Goal: Information Seeking & Learning: Learn about a topic

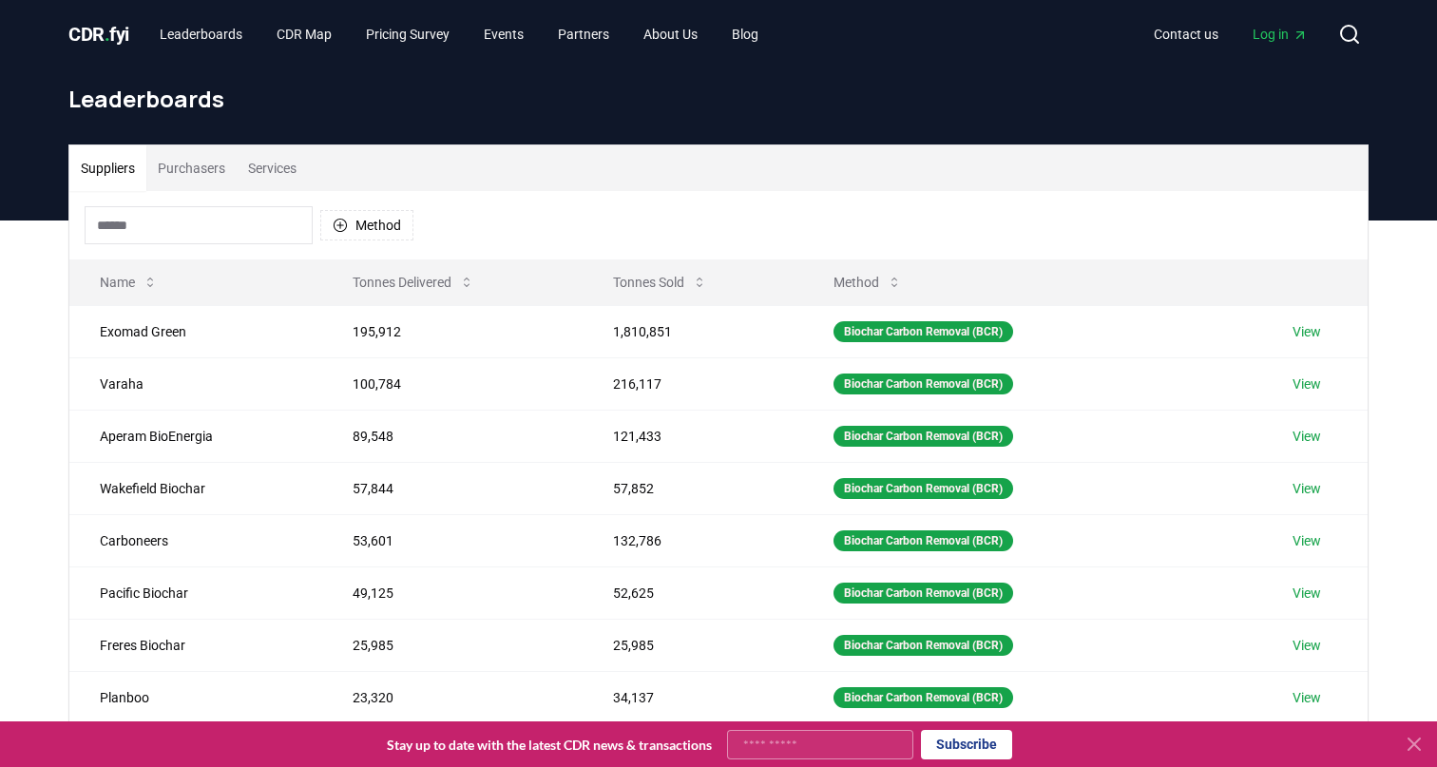
click at [177, 230] on input at bounding box center [199, 225] width 228 height 38
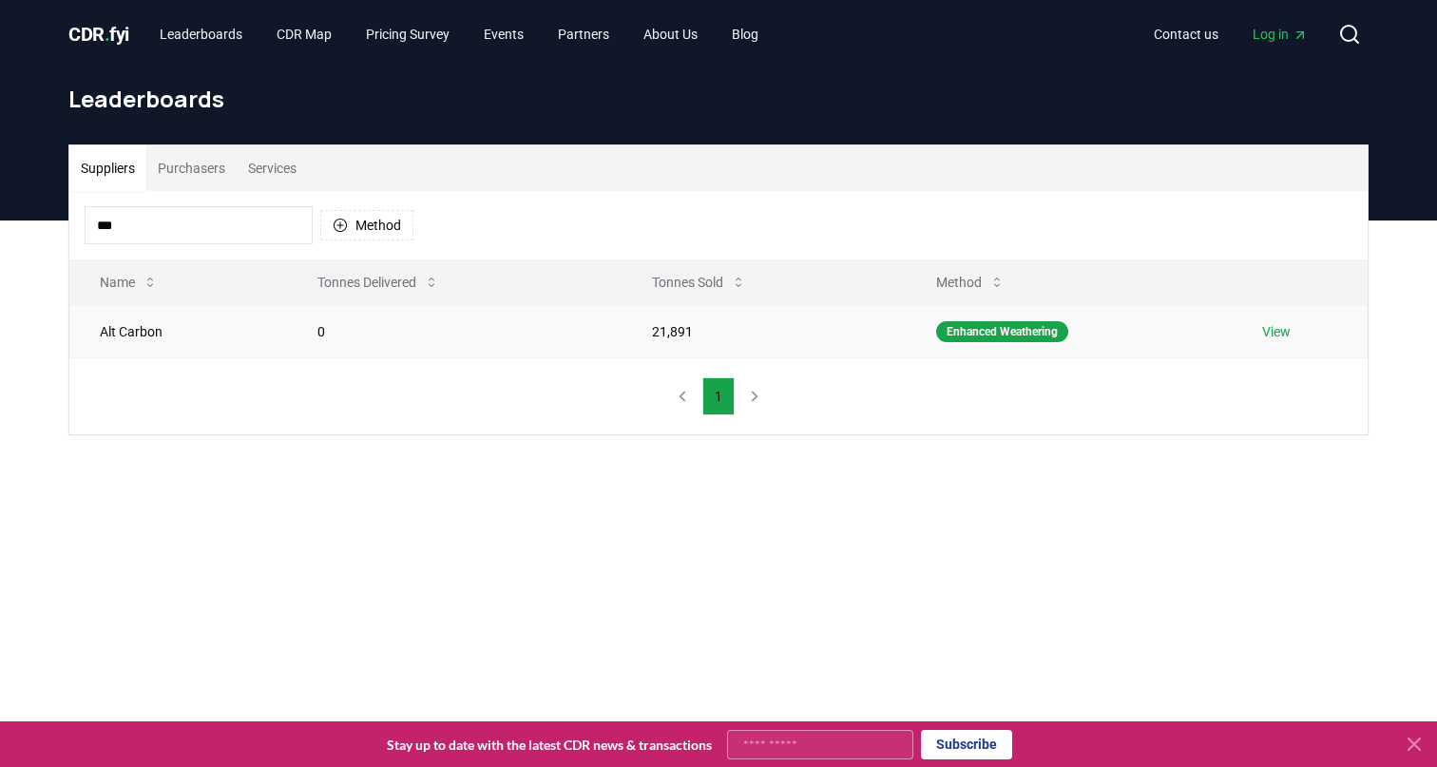
type input "***"
drag, startPoint x: 652, startPoint y: 333, endPoint x: 705, endPoint y: 331, distance: 53.3
click at [705, 331] on td "21,891" at bounding box center [764, 331] width 284 height 52
click at [705, 330] on td "21,891" at bounding box center [764, 331] width 284 height 52
click at [275, 165] on button "Services" at bounding box center [272, 168] width 71 height 46
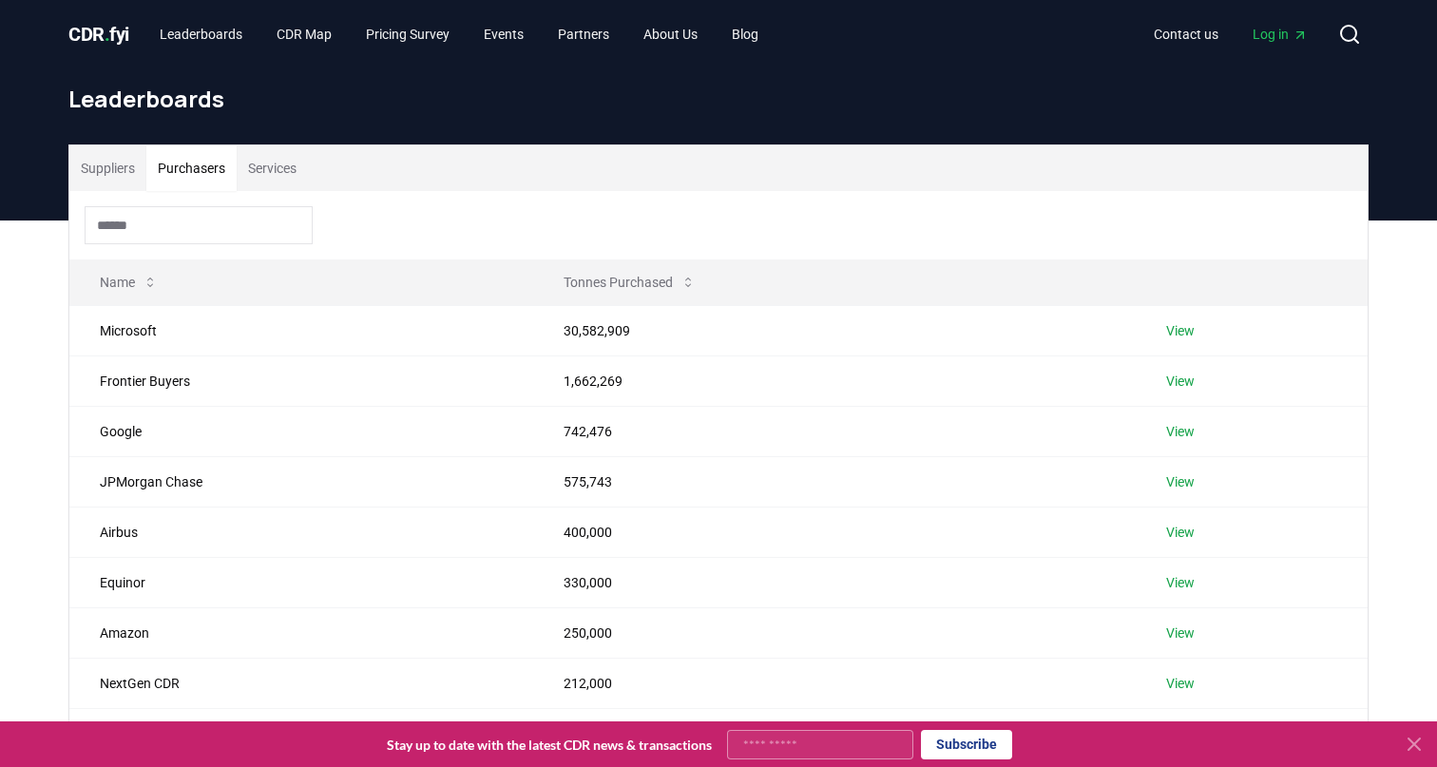
click at [211, 166] on button "Purchasers" at bounding box center [191, 168] width 90 height 46
click at [105, 191] on div at bounding box center [718, 225] width 1298 height 68
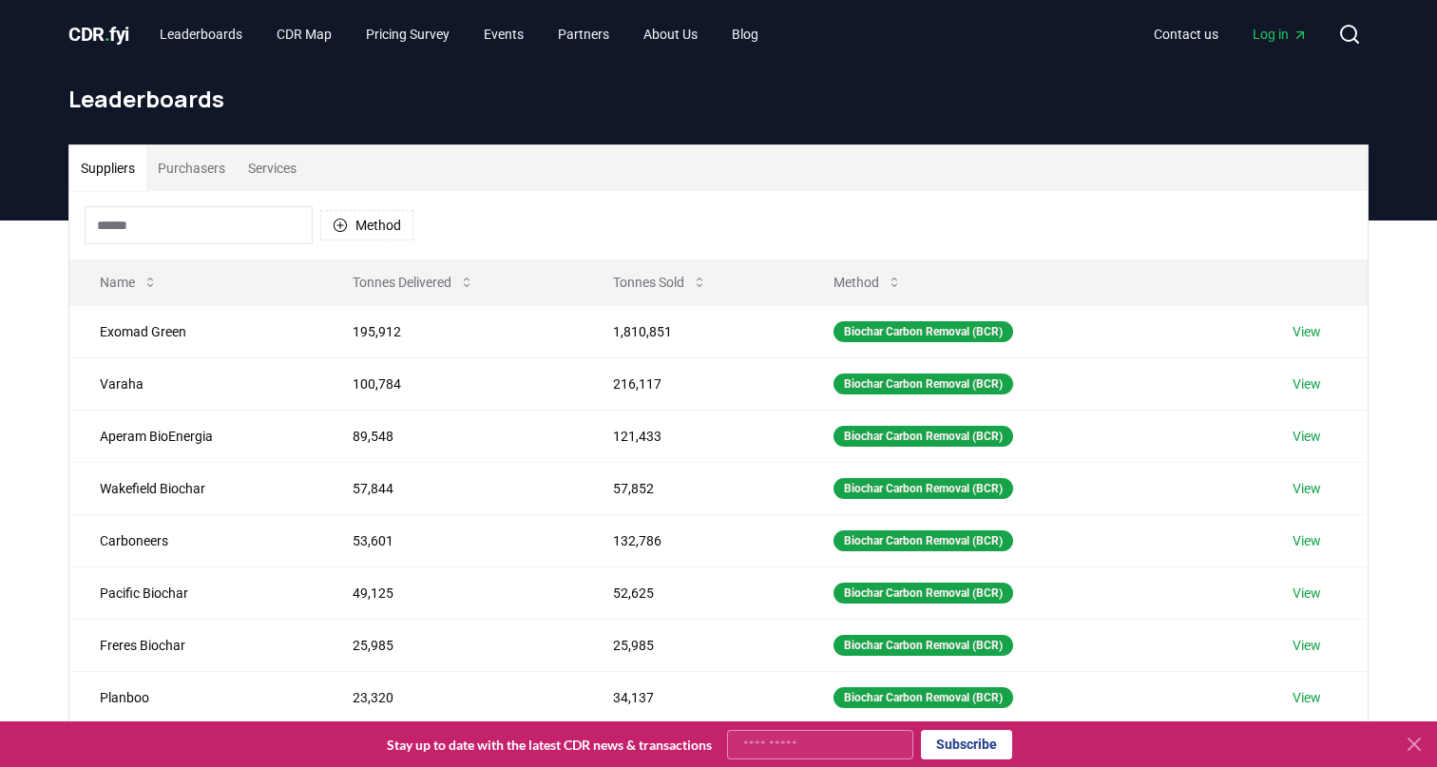
click at [114, 167] on button "Suppliers" at bounding box center [107, 168] width 77 height 46
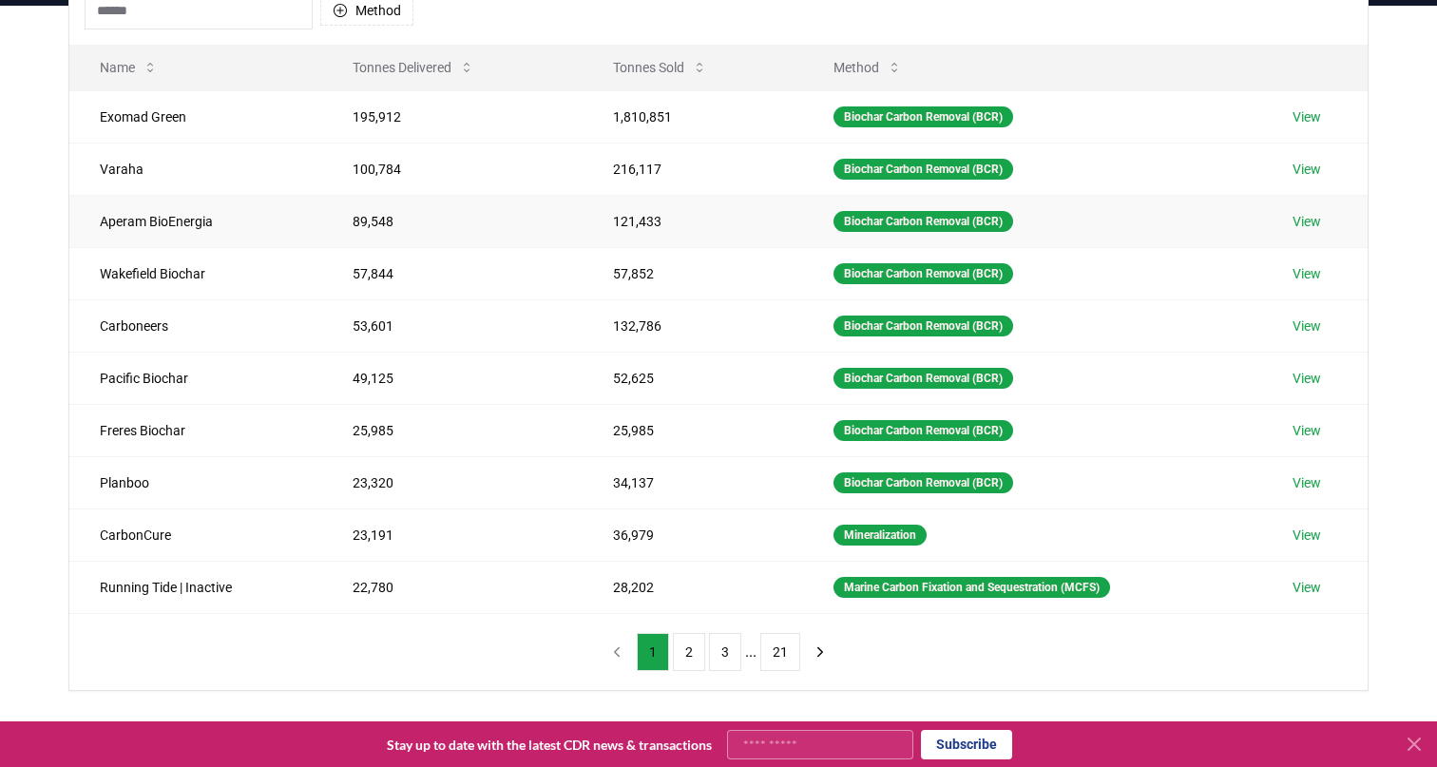
scroll to position [217, 0]
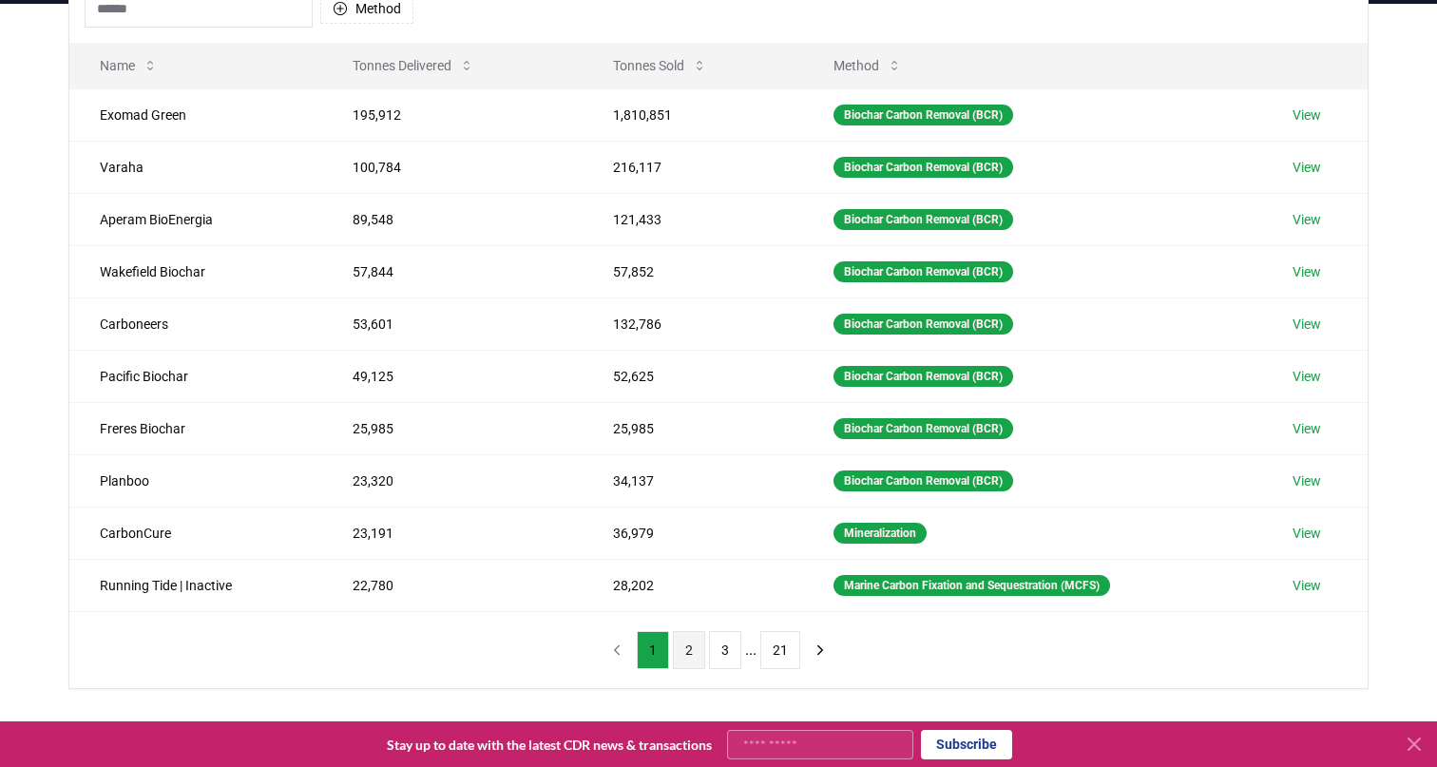
click at [692, 658] on button "2" at bounding box center [689, 650] width 32 height 38
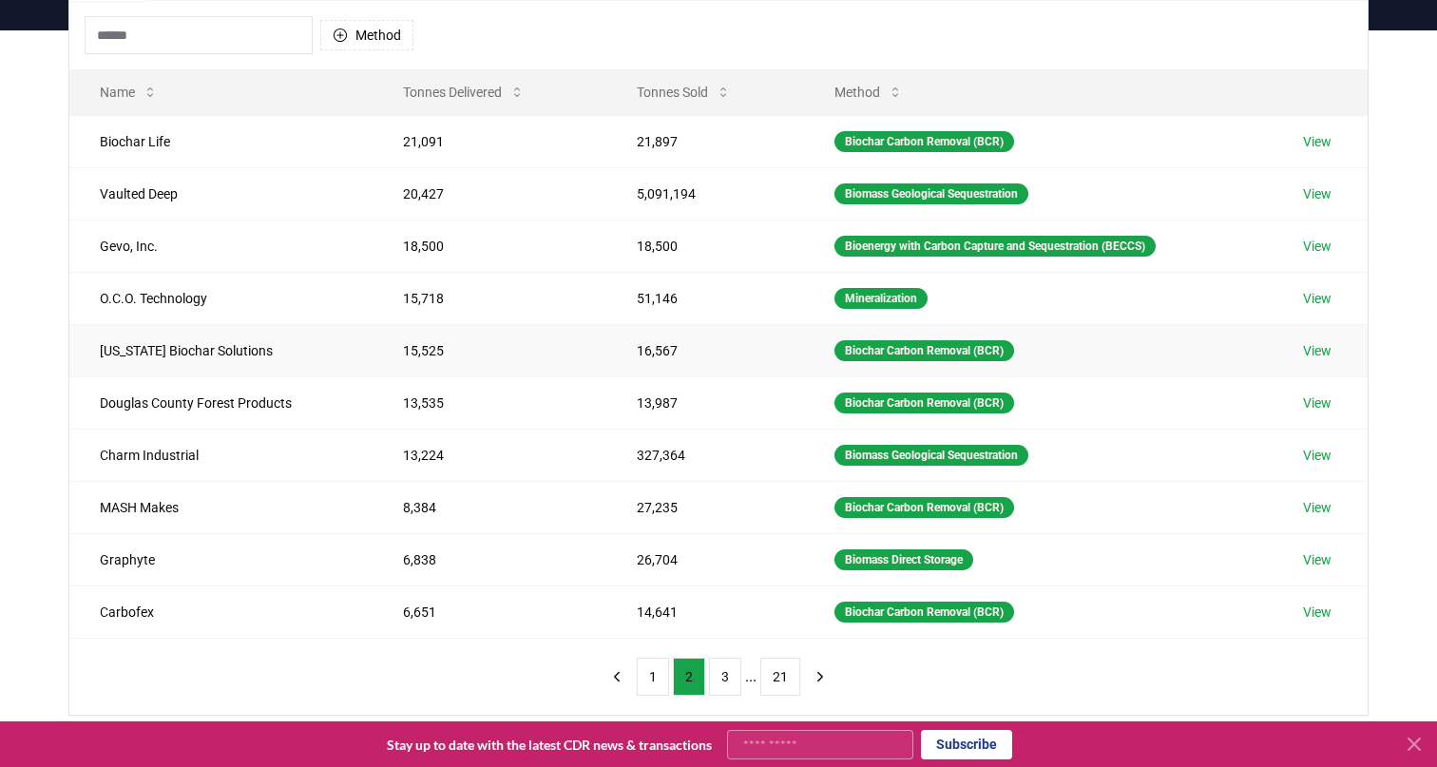
scroll to position [166, 0]
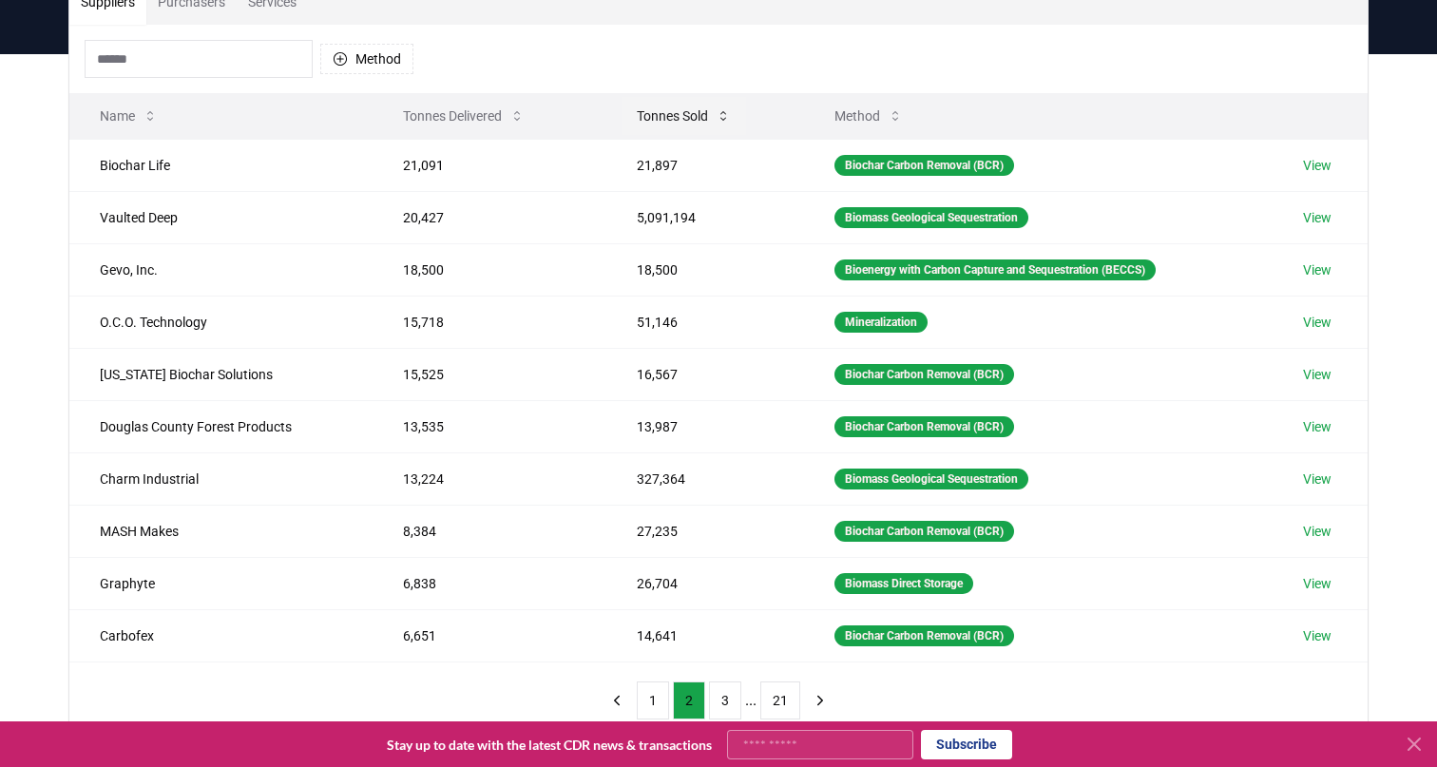
click at [679, 119] on button "Tonnes Sold" at bounding box center [684, 116] width 125 height 38
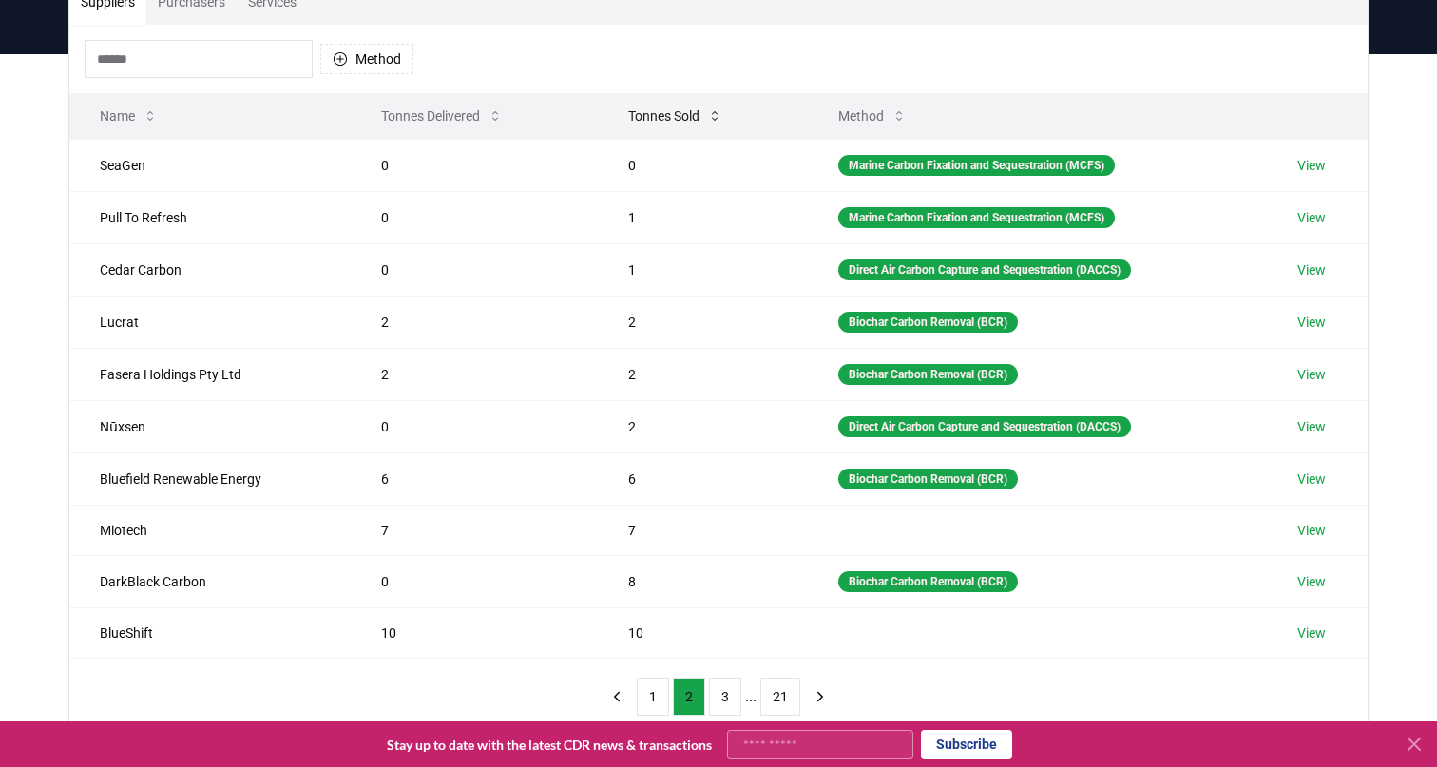
click at [677, 119] on button "Tonnes Sold" at bounding box center [675, 116] width 125 height 38
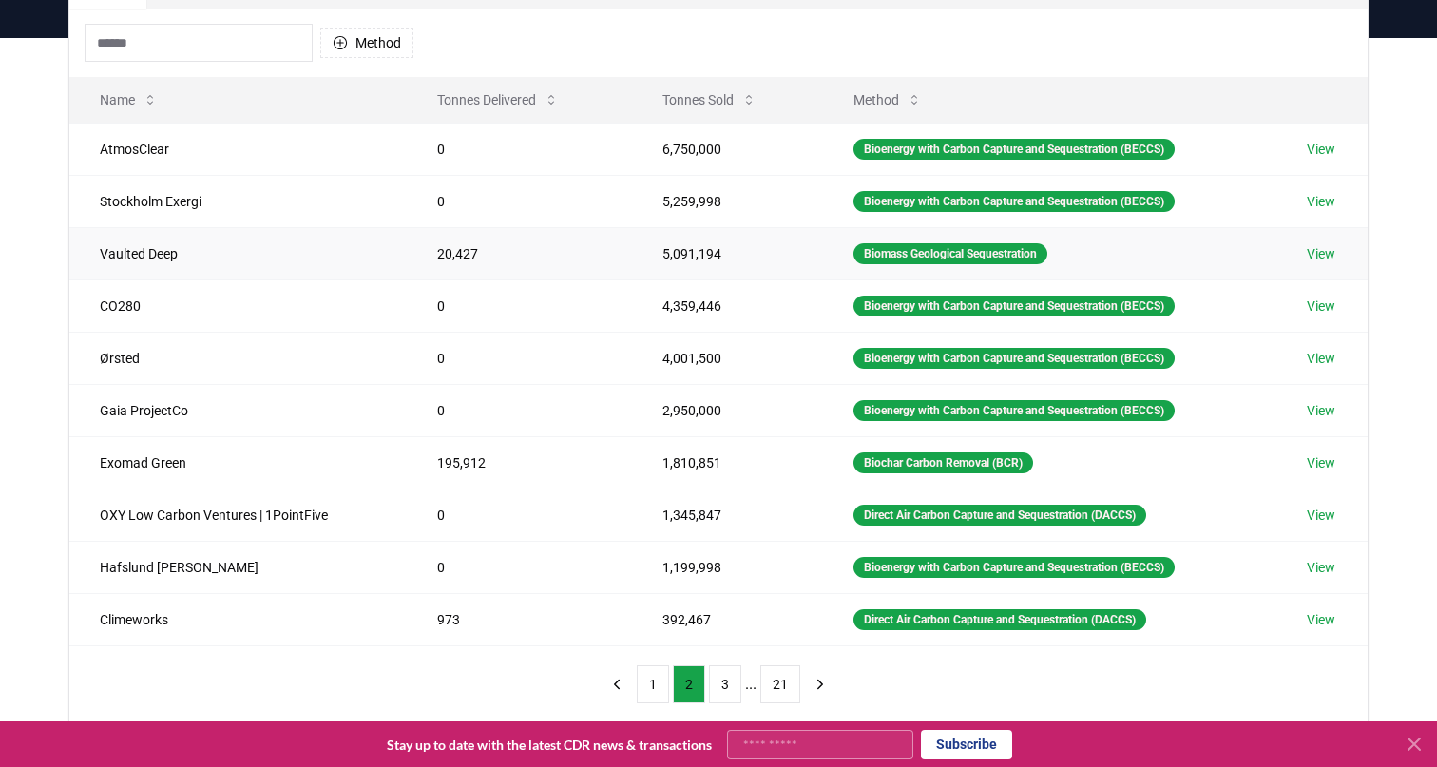
scroll to position [189, 0]
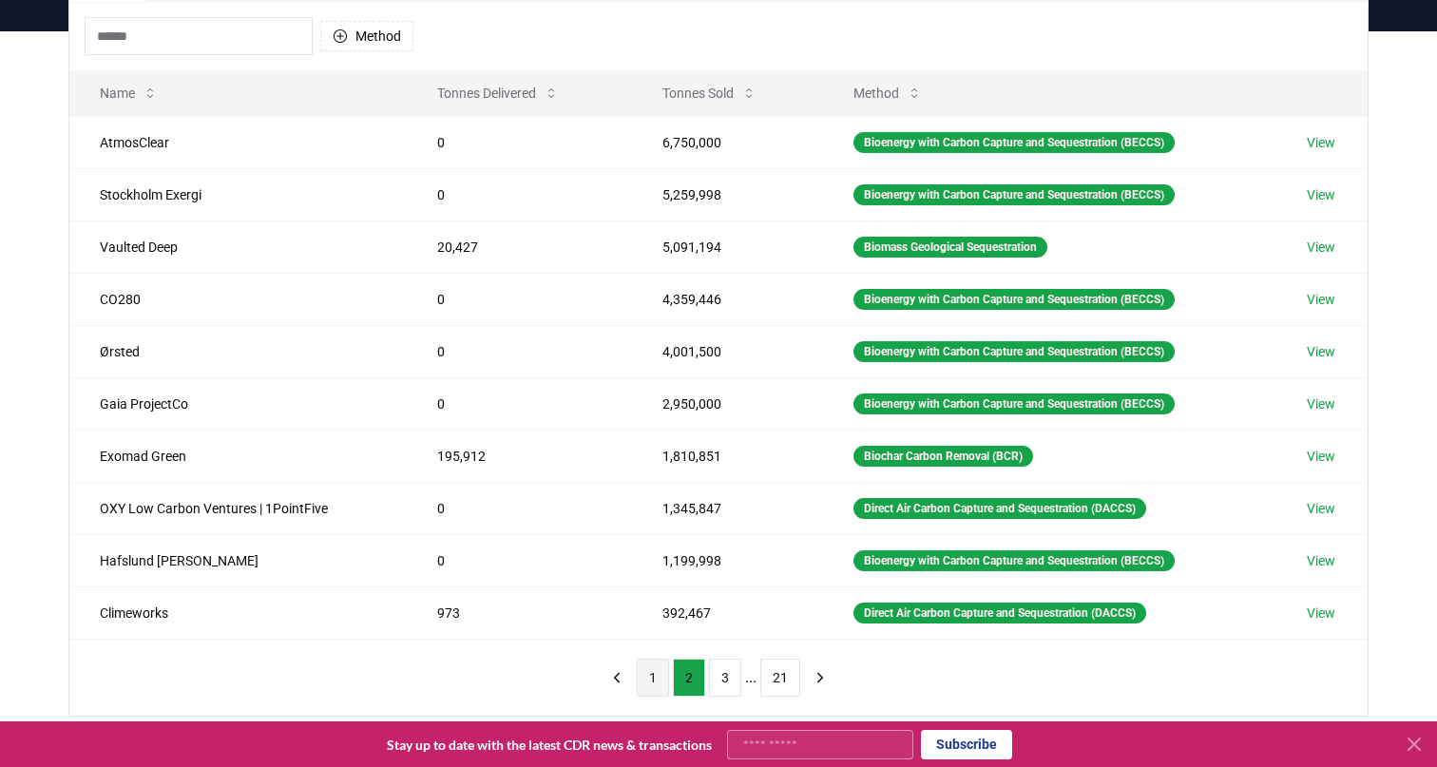
click at [647, 668] on button "1" at bounding box center [653, 678] width 32 height 38
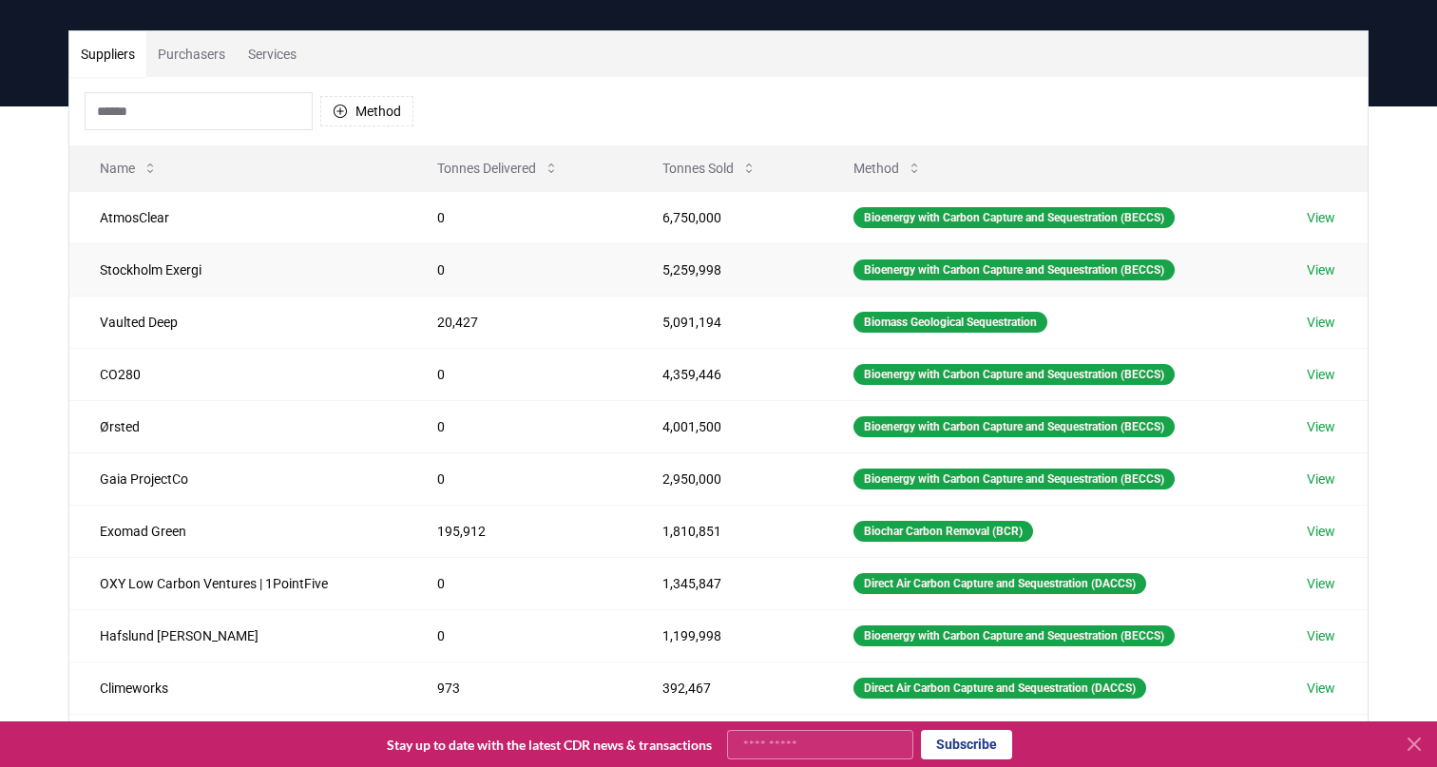
scroll to position [0, 0]
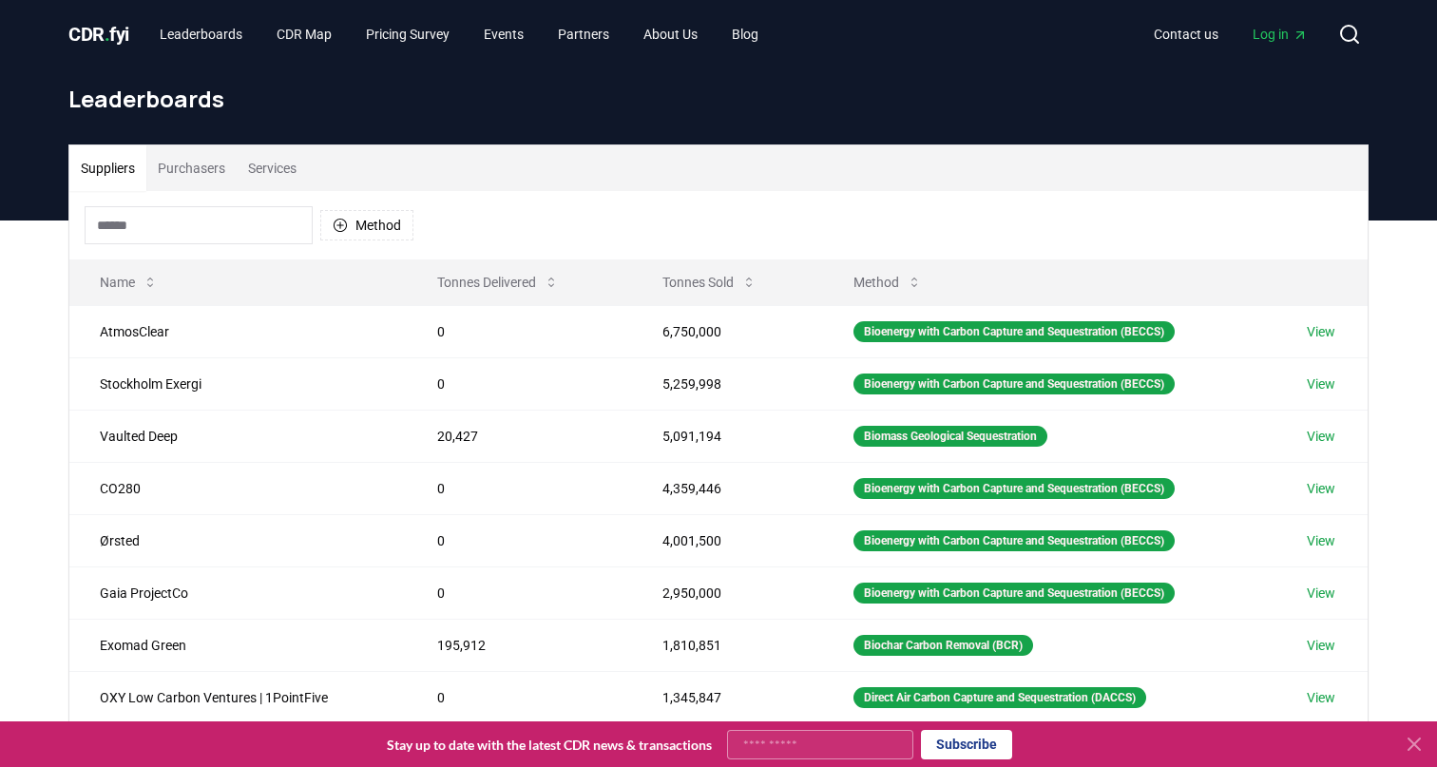
click at [678, 200] on div "Method" at bounding box center [718, 225] width 1298 height 68
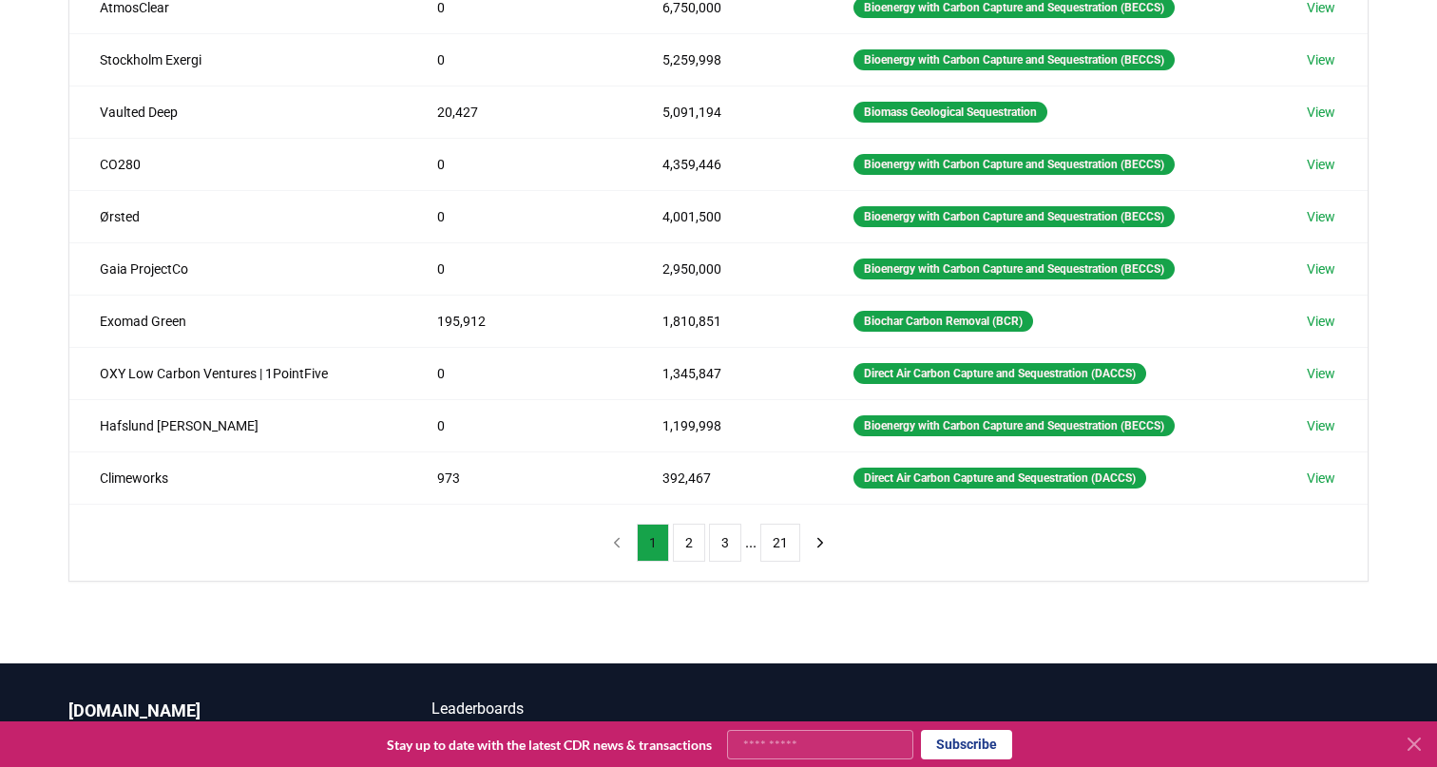
scroll to position [336, 0]
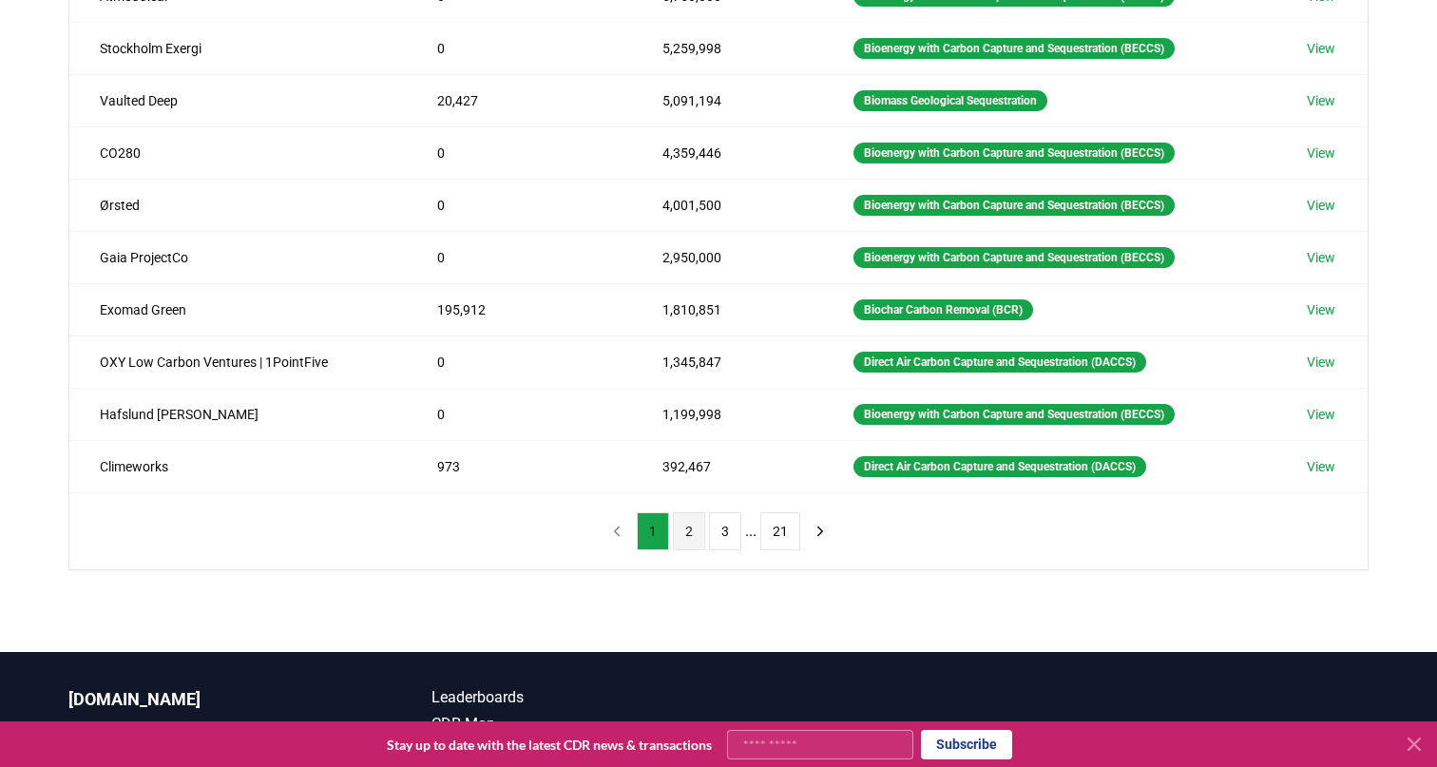
click at [690, 536] on button "2" at bounding box center [689, 531] width 32 height 38
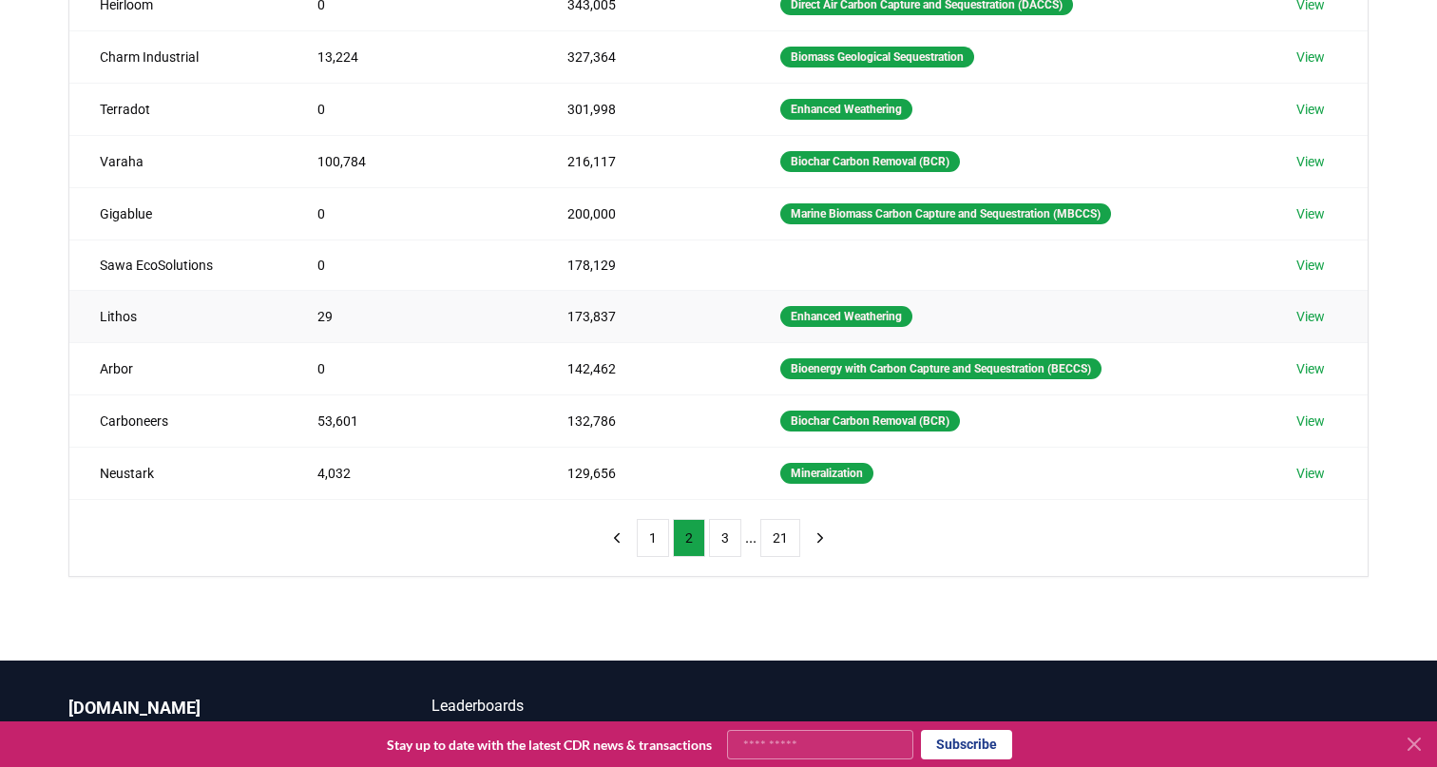
scroll to position [361, 0]
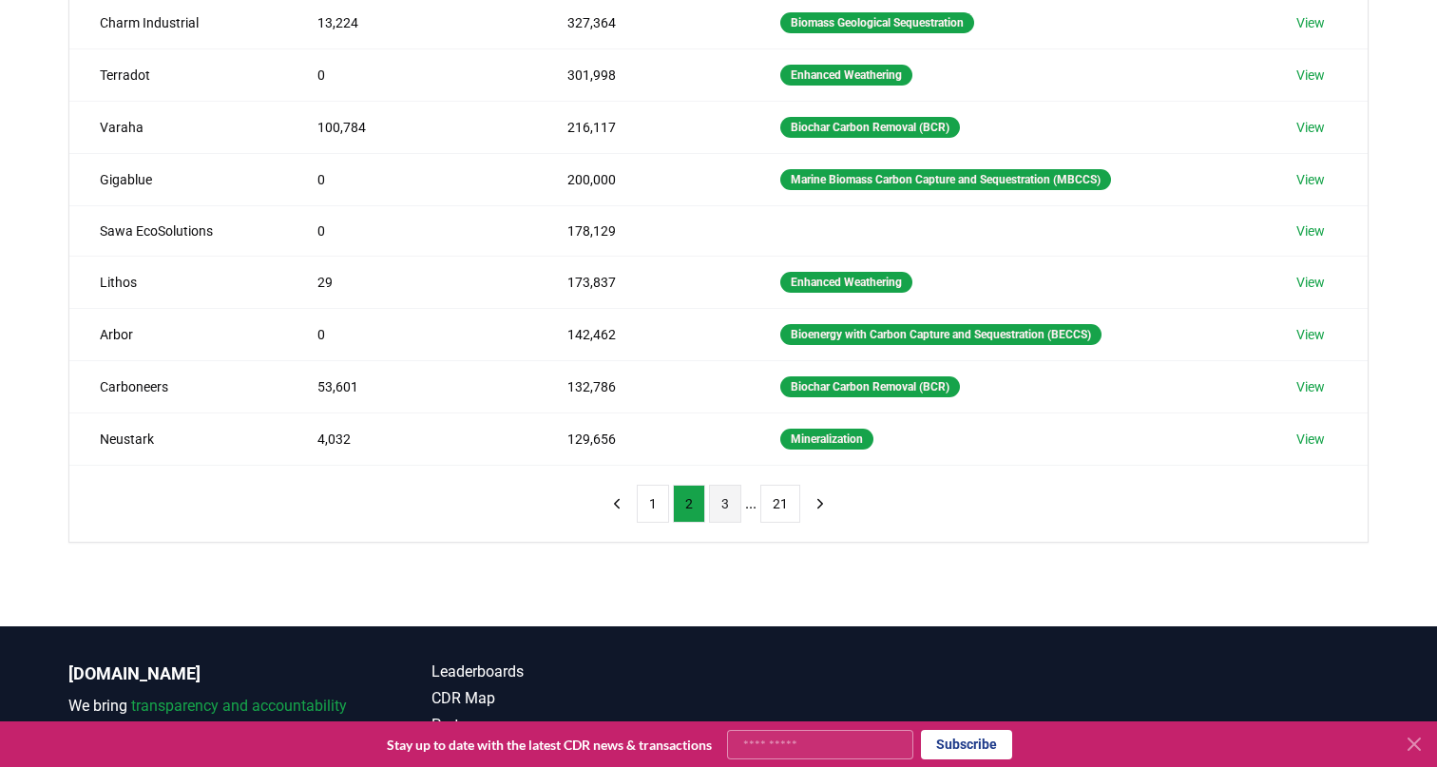
click at [725, 508] on button "3" at bounding box center [725, 504] width 32 height 38
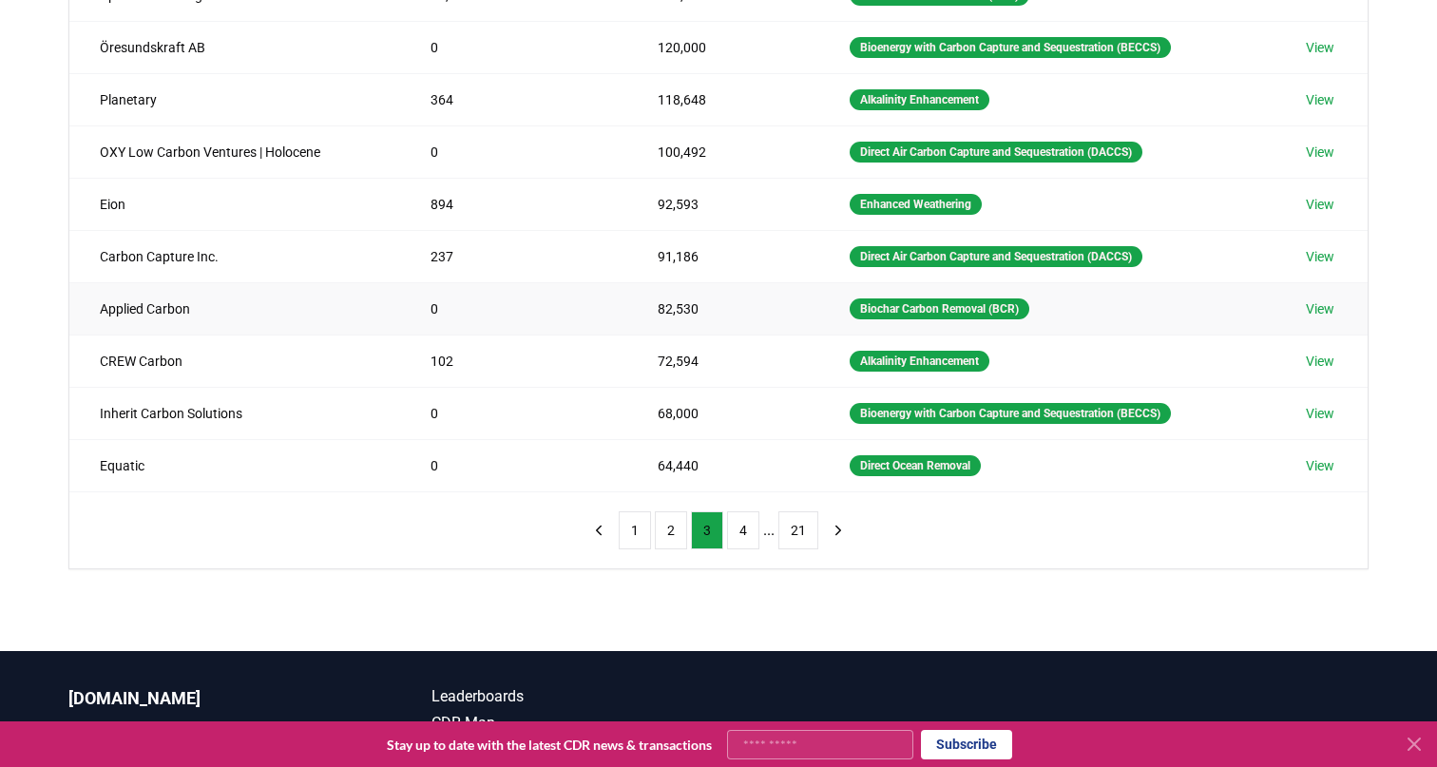
scroll to position [393, 0]
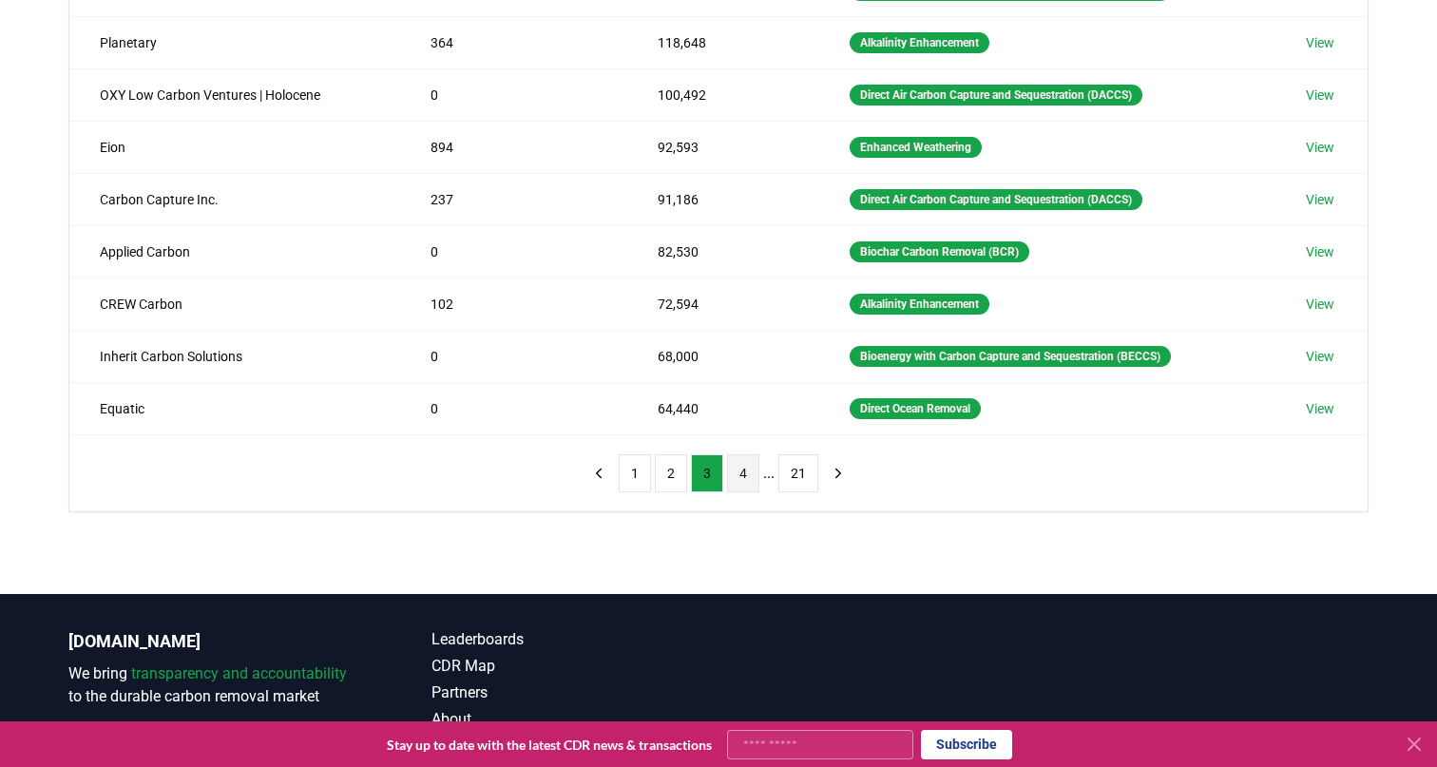
click at [742, 470] on button "4" at bounding box center [743, 473] width 32 height 38
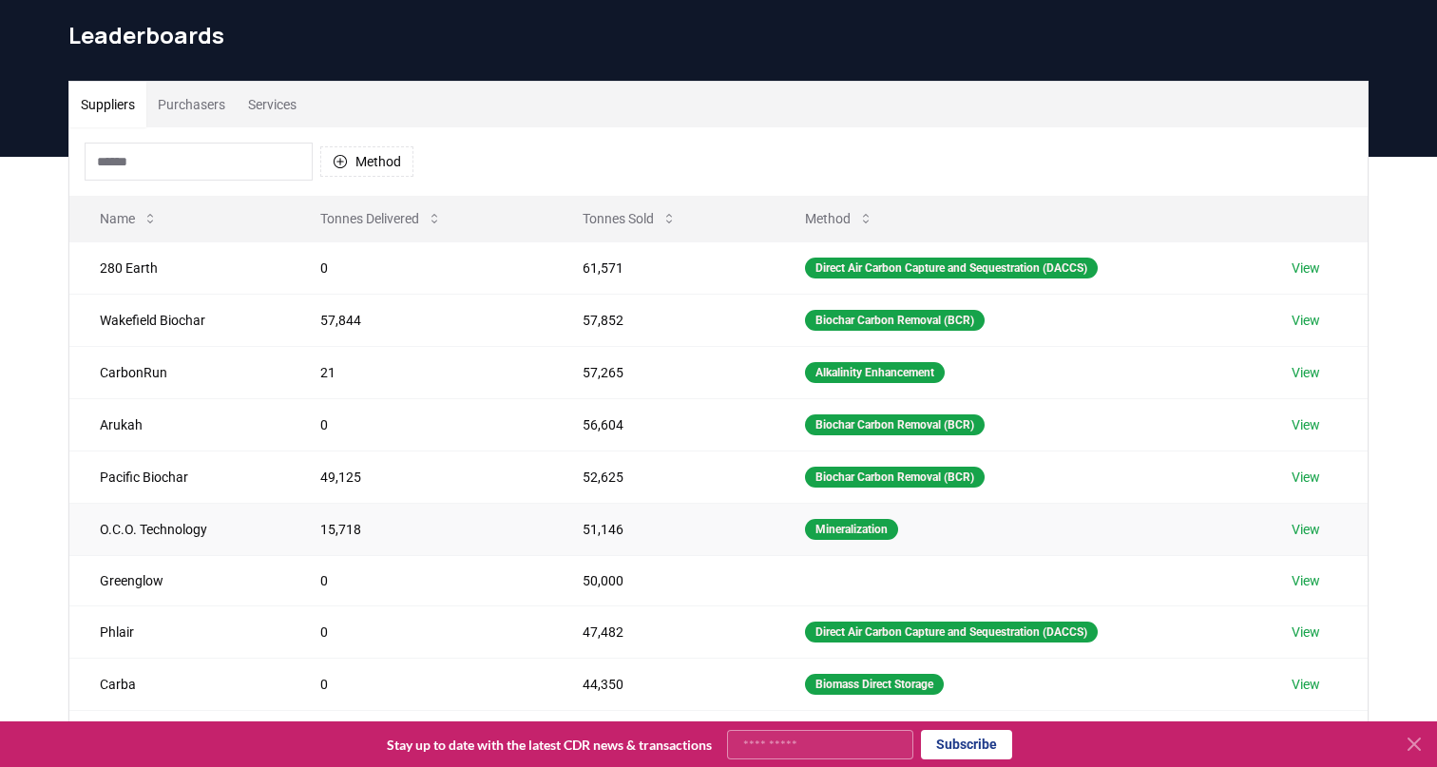
scroll to position [72, 0]
